Goal: Information Seeking & Learning: Learn about a topic

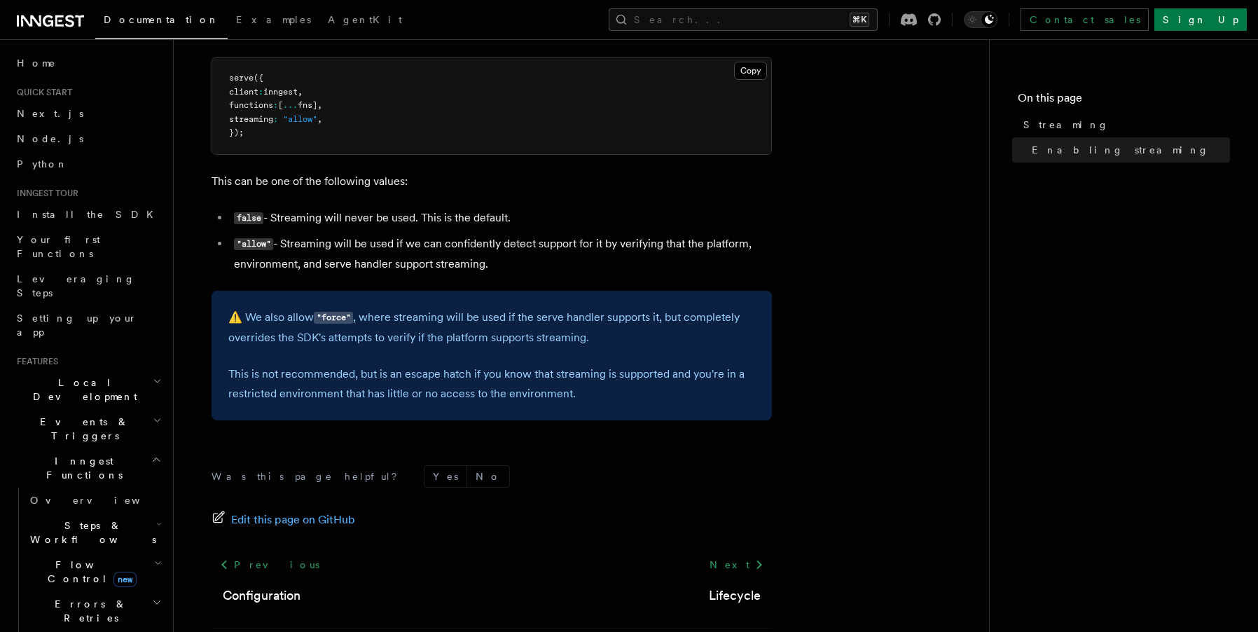
scroll to position [476, 0]
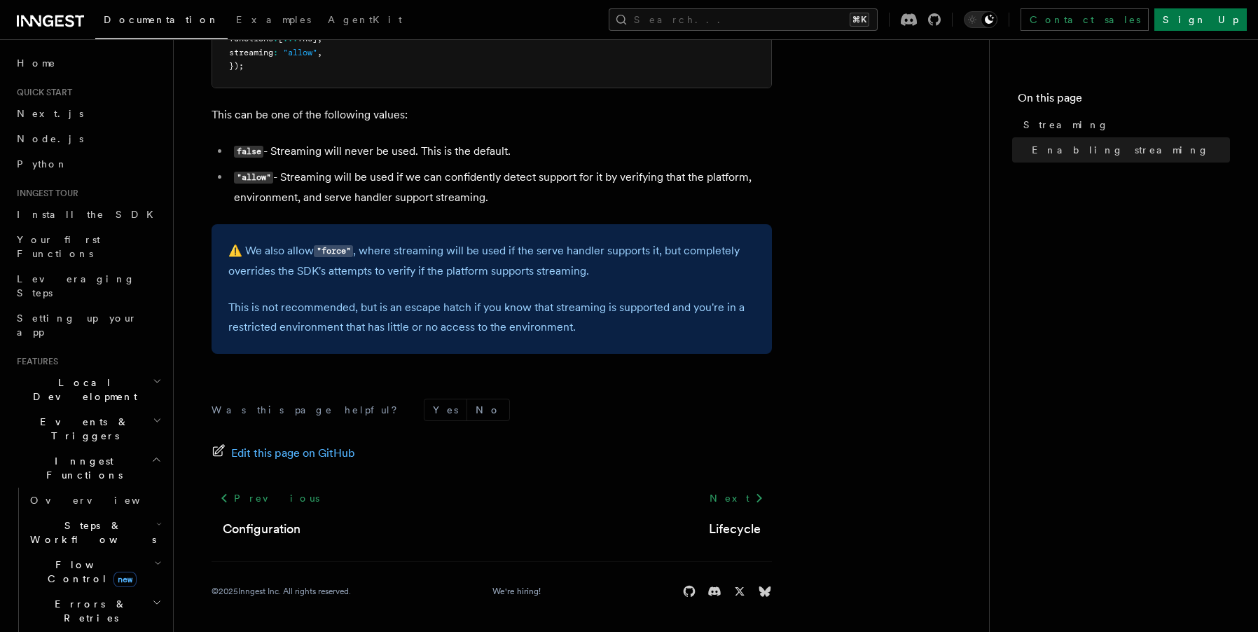
click at [139, 552] on h2 "Flow Control new" at bounding box center [95, 571] width 140 height 39
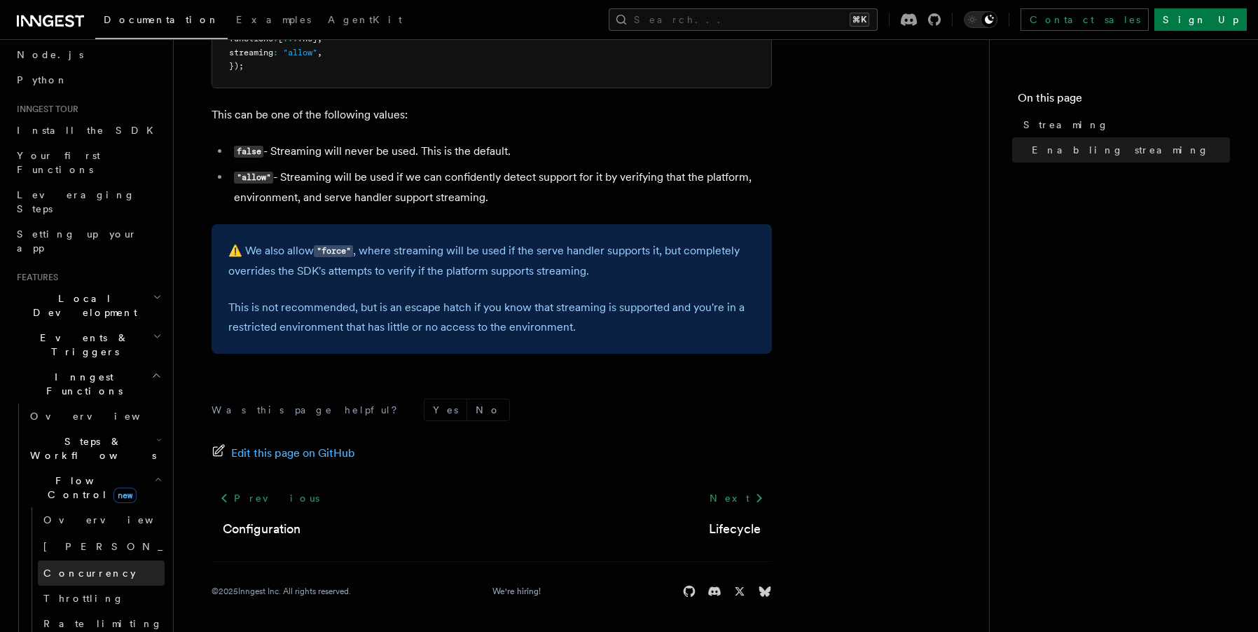
click at [72, 567] on span "Concurrency" at bounding box center [89, 572] width 92 height 11
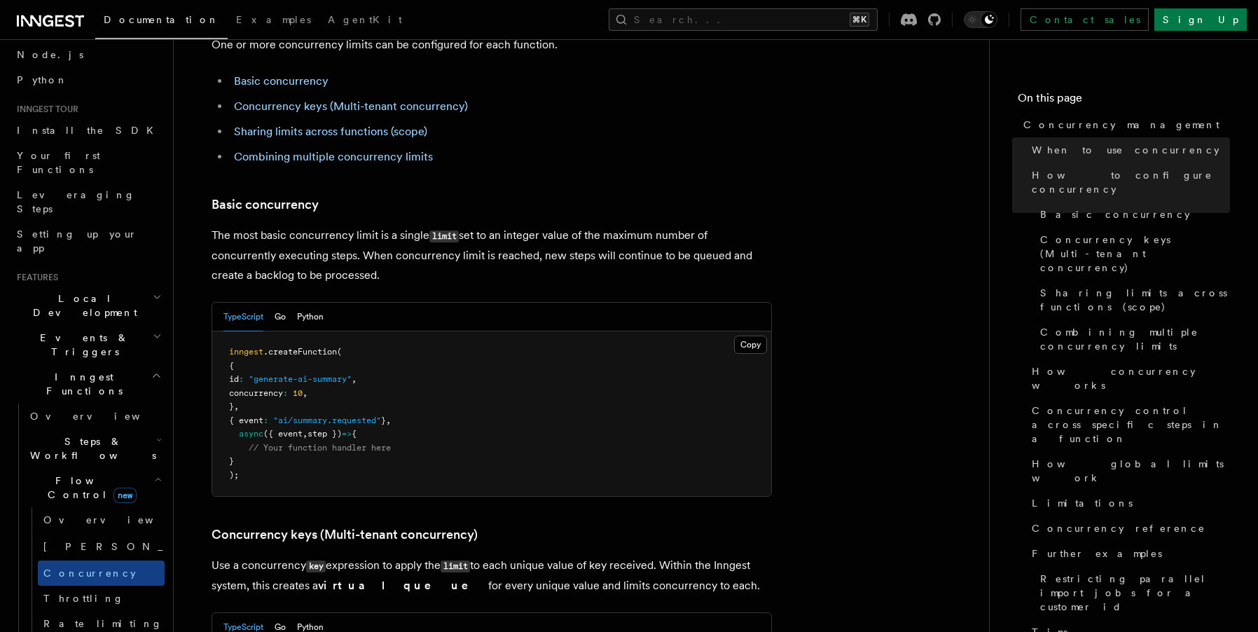
scroll to position [833, 0]
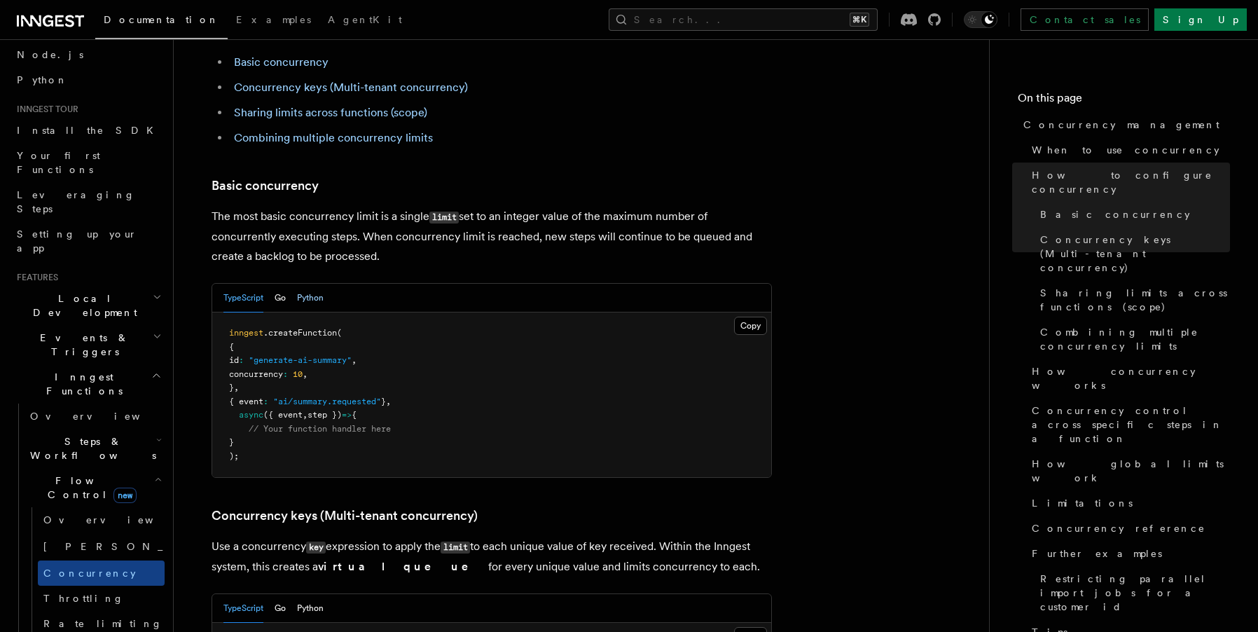
click at [306, 284] on button "Python" at bounding box center [310, 298] width 27 height 29
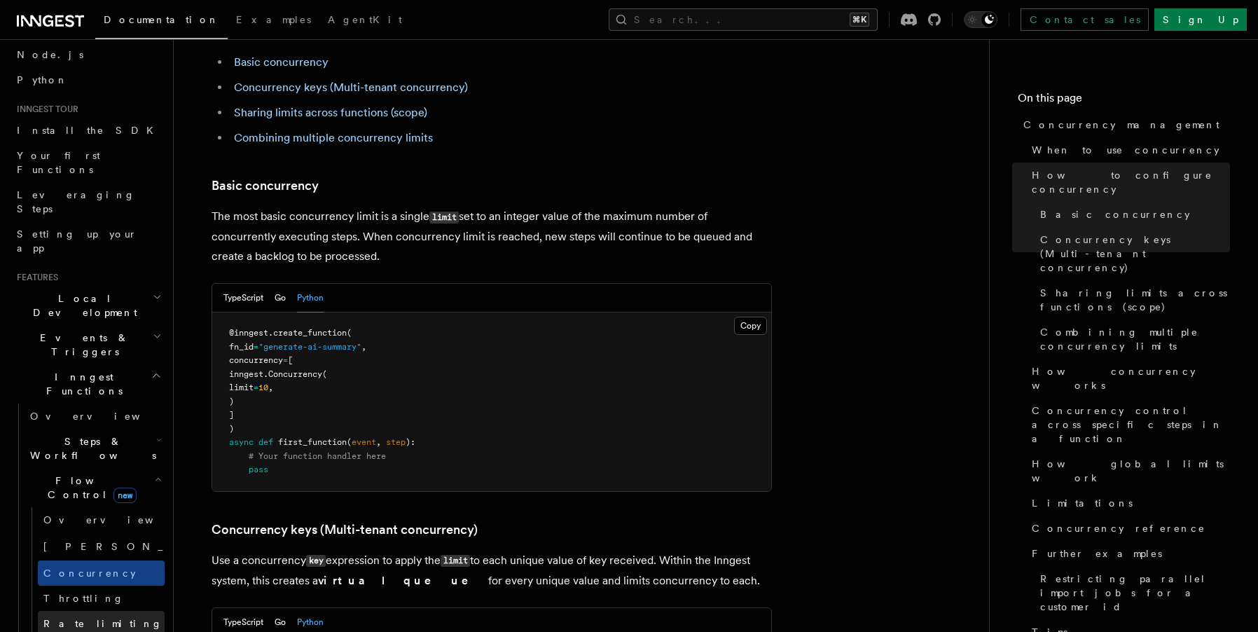
click at [97, 618] on span "Rate limiting" at bounding box center [102, 623] width 119 height 11
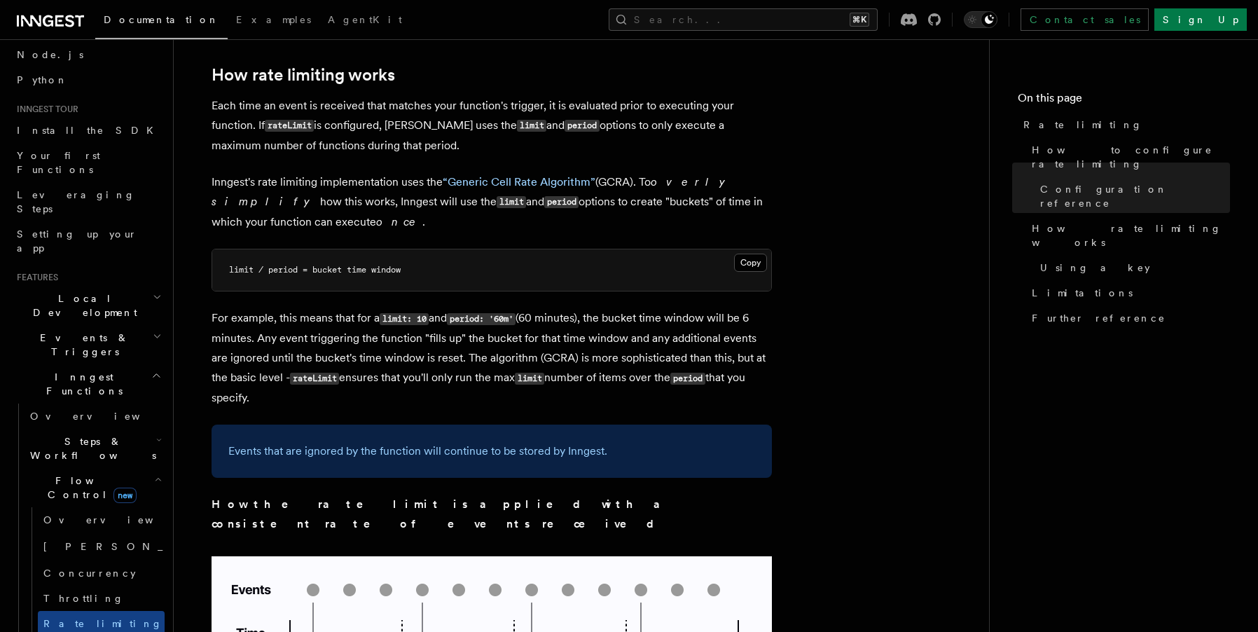
scroll to position [1221, 0]
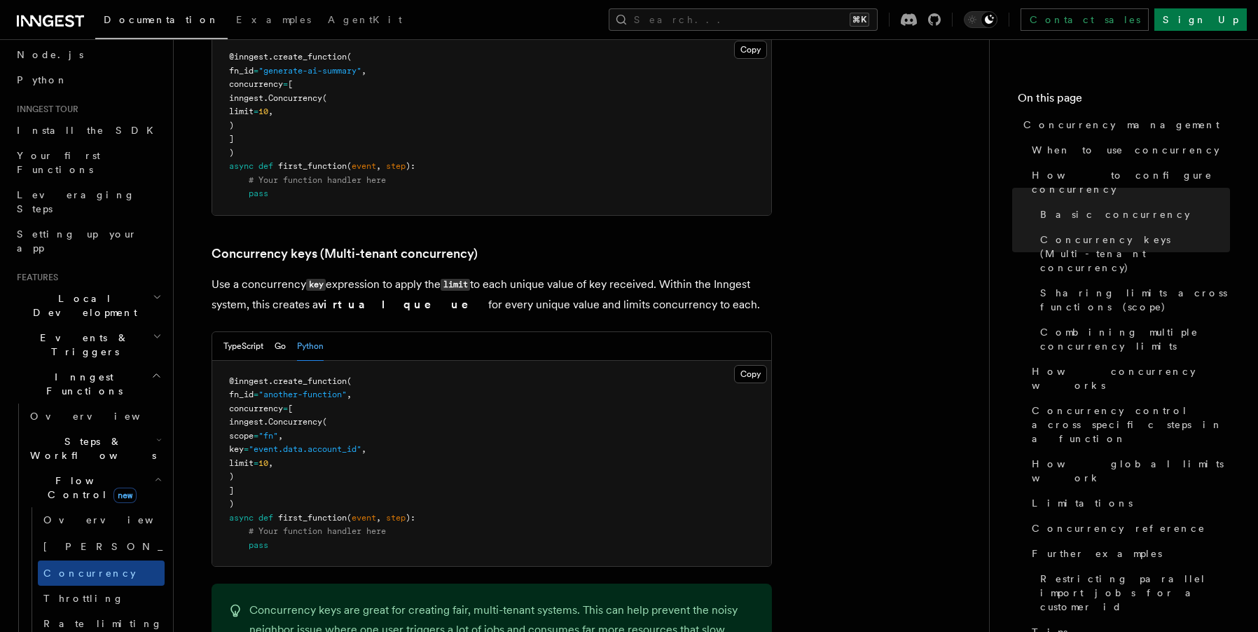
scroll to position [252, 0]
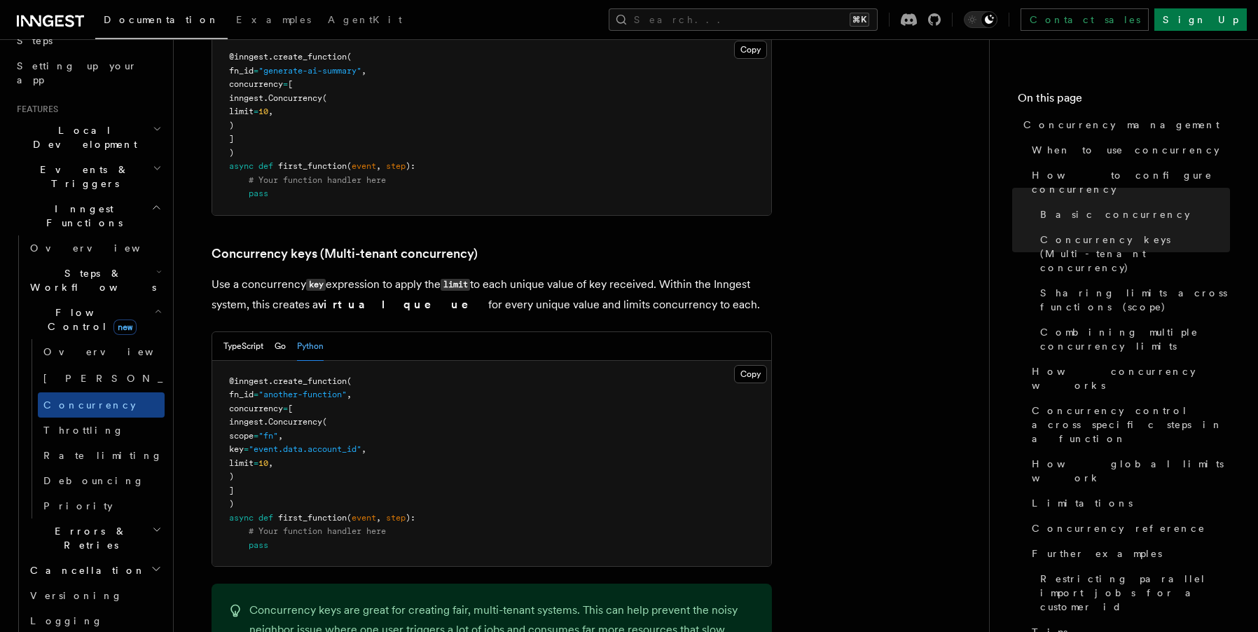
drag, startPoint x: 114, startPoint y: 431, endPoint x: 119, endPoint y: 437, distance: 8.0
click at [114, 557] on h2 "Cancellation" at bounding box center [95, 569] width 140 height 25
click at [112, 518] on h2 "Errors & Retries" at bounding box center [95, 537] width 140 height 39
click at [132, 518] on h2 "Errors & Retries" at bounding box center [95, 537] width 140 height 39
click at [137, 557] on h2 "Cancellation" at bounding box center [95, 569] width 140 height 25
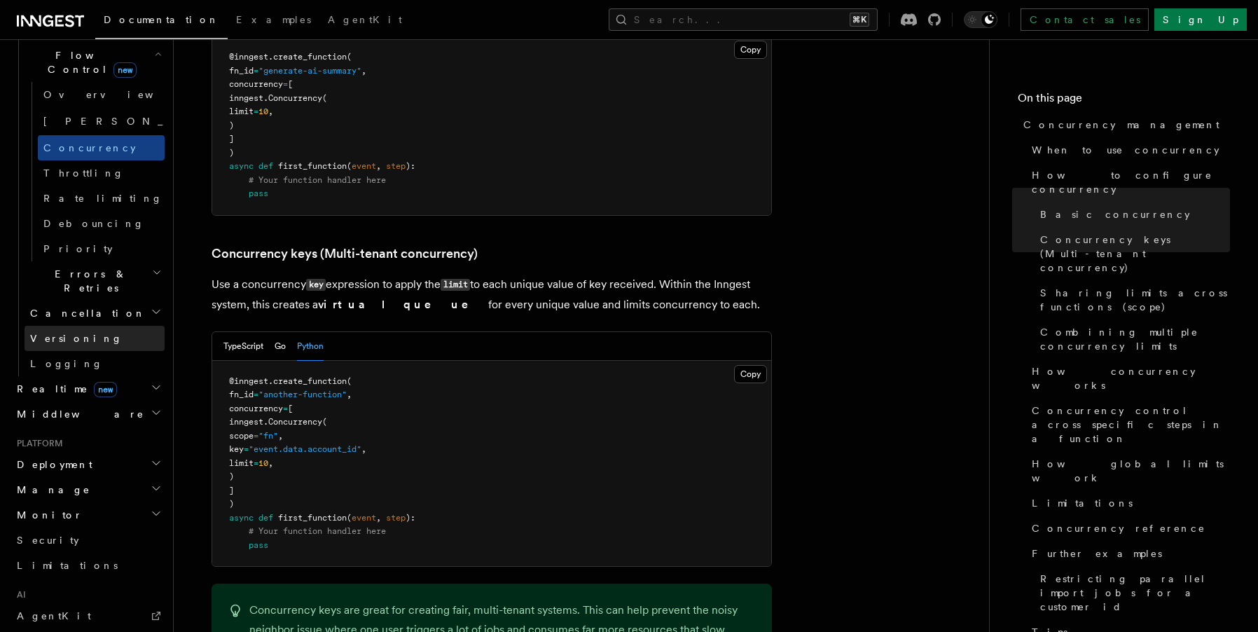
scroll to position [510, 0]
click at [151, 457] on icon "button" at bounding box center [156, 462] width 11 height 11
click at [151, 482] on icon "button" at bounding box center [156, 487] width 11 height 11
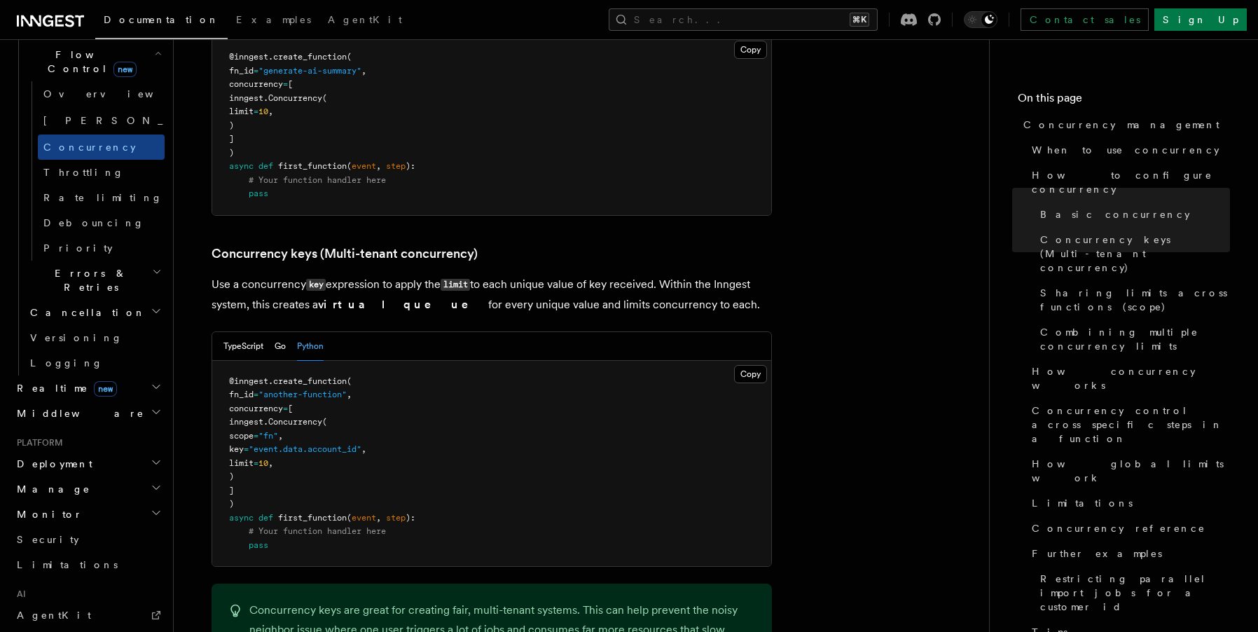
click at [151, 482] on icon "button" at bounding box center [156, 487] width 11 height 11
click at [144, 451] on h2 "Deployment" at bounding box center [87, 463] width 153 height 25
click at [138, 401] on h2 "Middleware" at bounding box center [87, 413] width 153 height 25
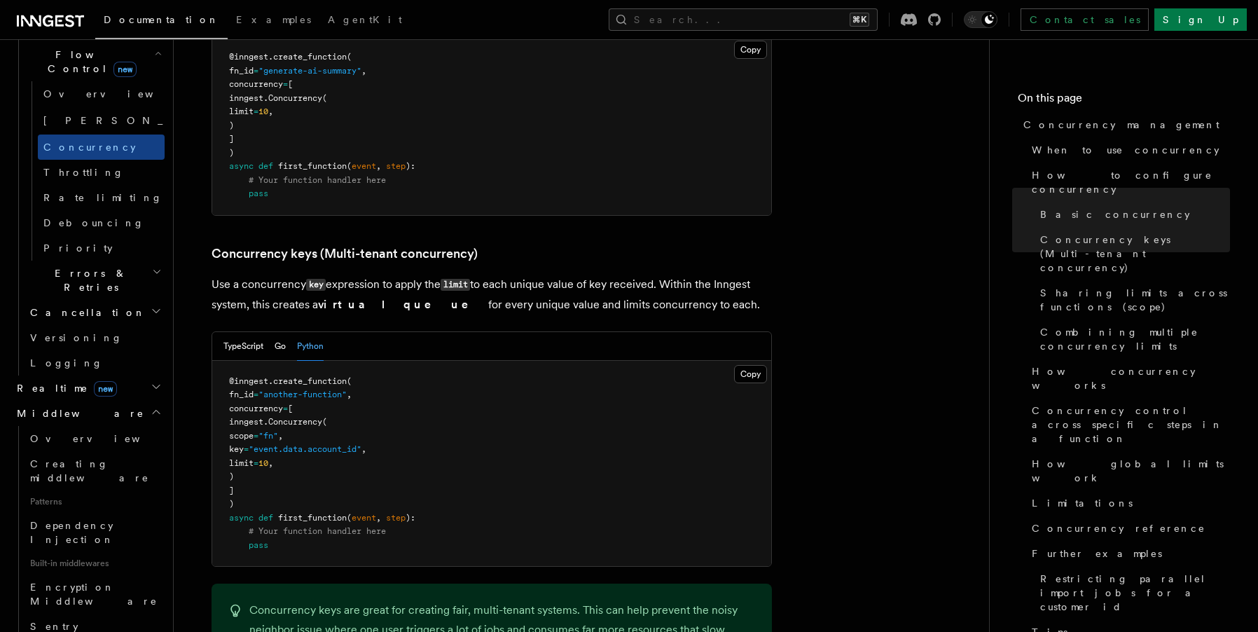
click at [138, 401] on h2 "Middleware" at bounding box center [87, 413] width 153 height 25
click at [151, 381] on icon "button" at bounding box center [156, 386] width 11 height 11
click at [153, 385] on icon "button" at bounding box center [156, 387] width 7 height 4
